Goal: Find specific page/section: Find specific page/section

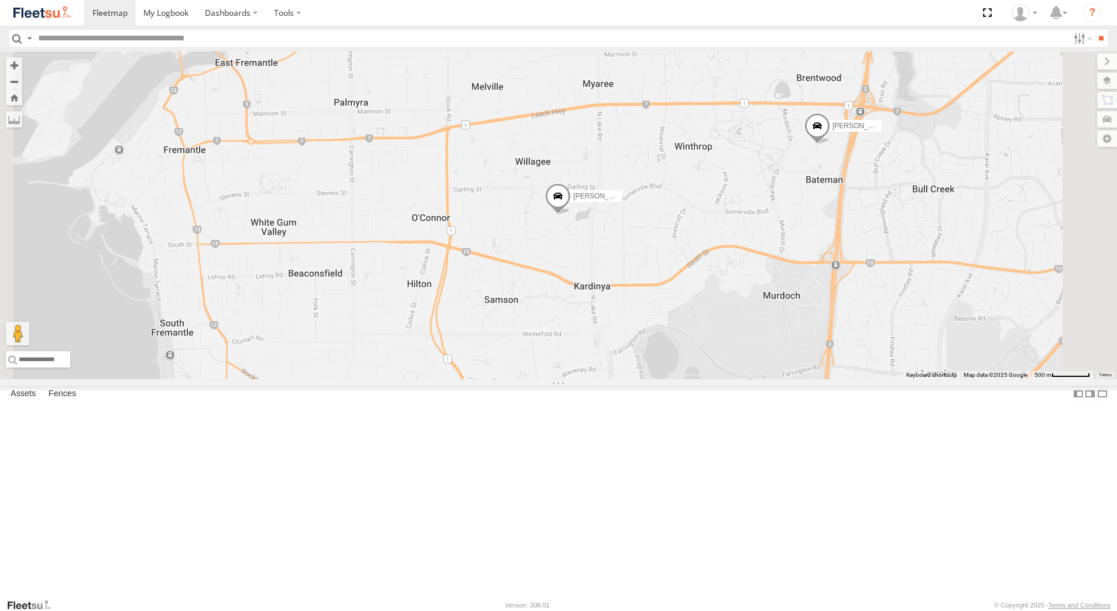
select select "**********"
click at [571, 215] on span at bounding box center [558, 199] width 26 height 32
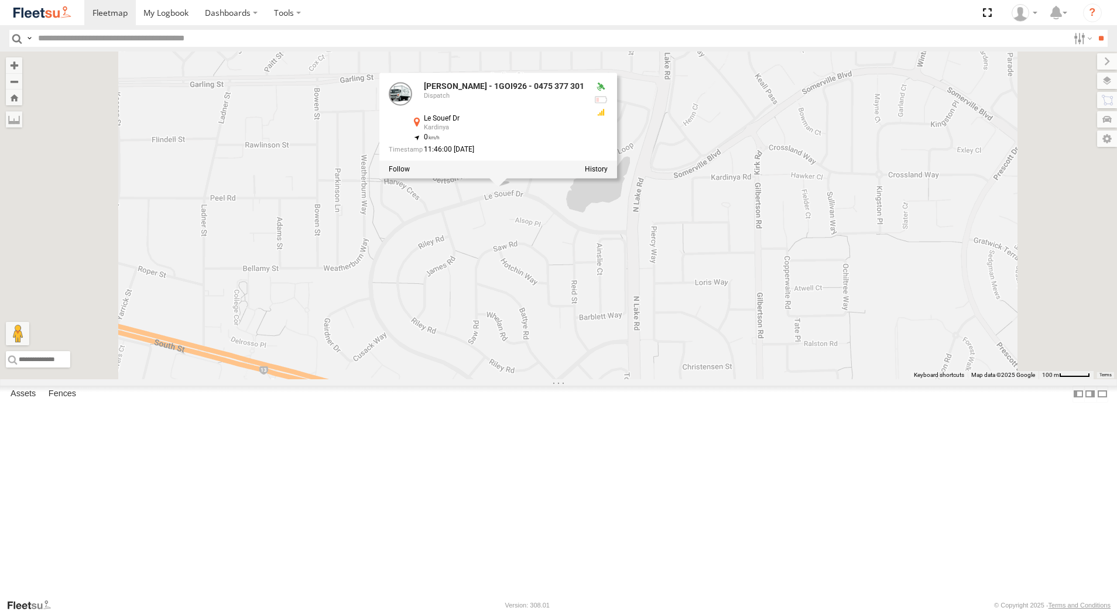
scroll to position [117, 0]
click at [0, 0] on div "Dispatch" at bounding box center [0, 0] width 0 height 0
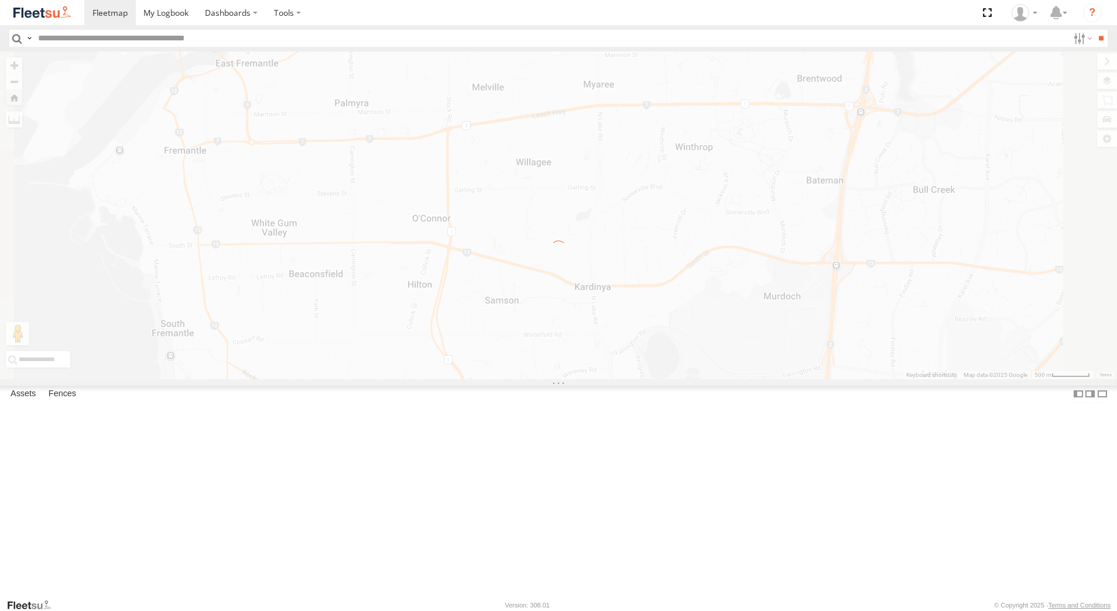
scroll to position [0, 0]
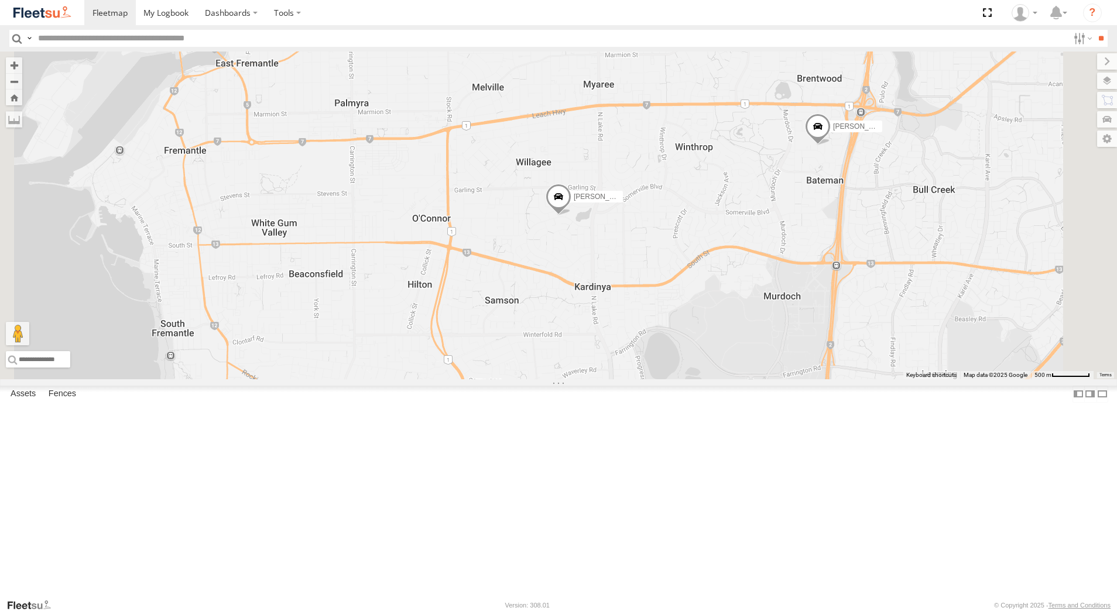
click at [0, 0] on div "[PERSON_NAME] - 1GOI926 - 0475 377 301" at bounding box center [0, 0] width 0 height 0
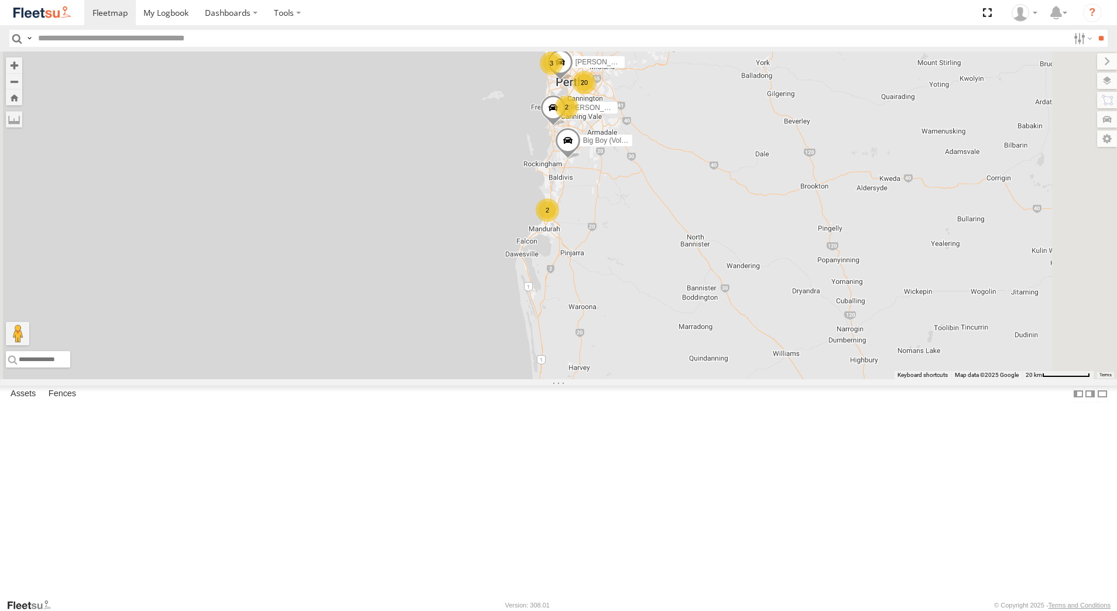
click at [0, 0] on div "[PERSON_NAME] - 1GOI926 - 0475 377 301" at bounding box center [0, 0] width 0 height 0
